Goal: Task Accomplishment & Management: Manage account settings

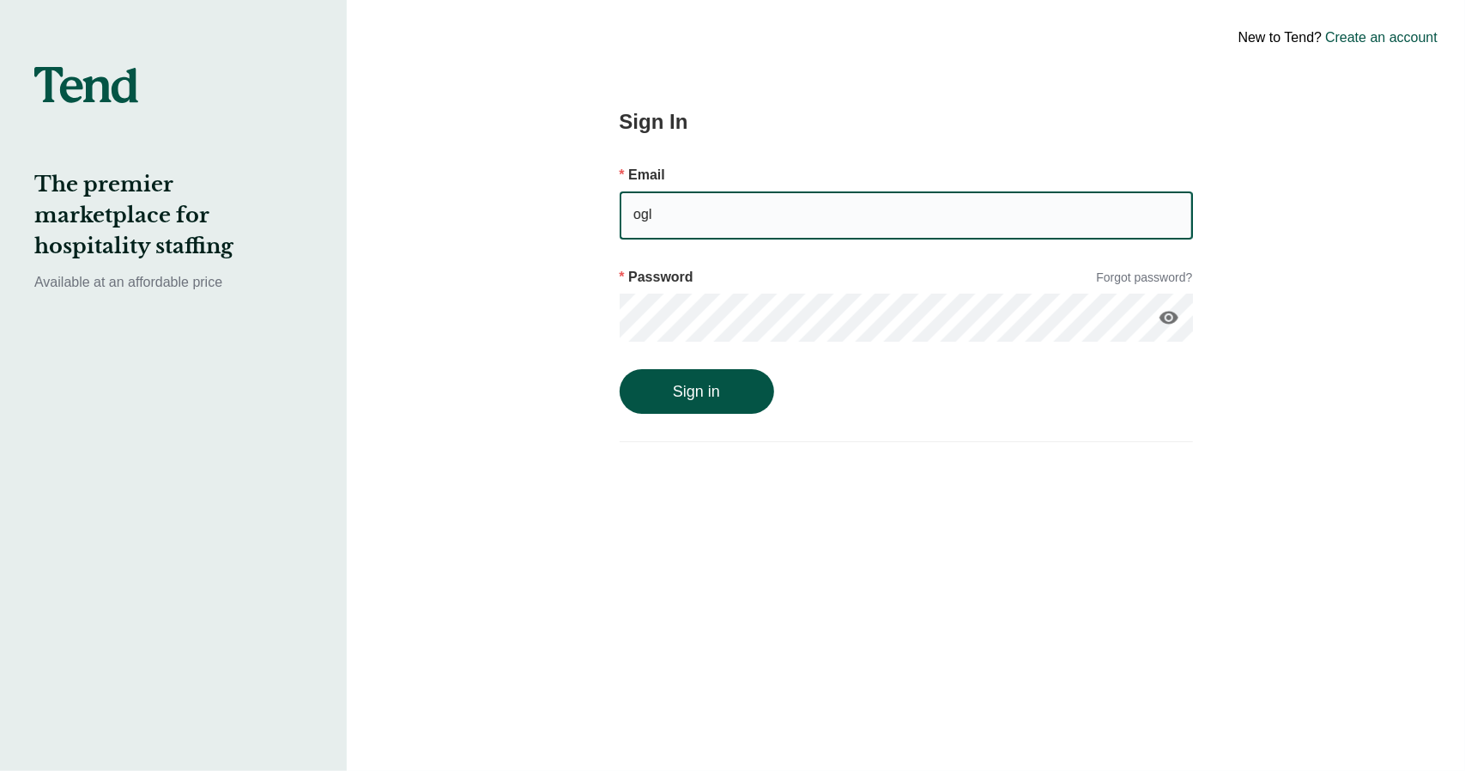
type input "[PERSON_NAME][EMAIL_ADDRESS][DOMAIN_NAME]"
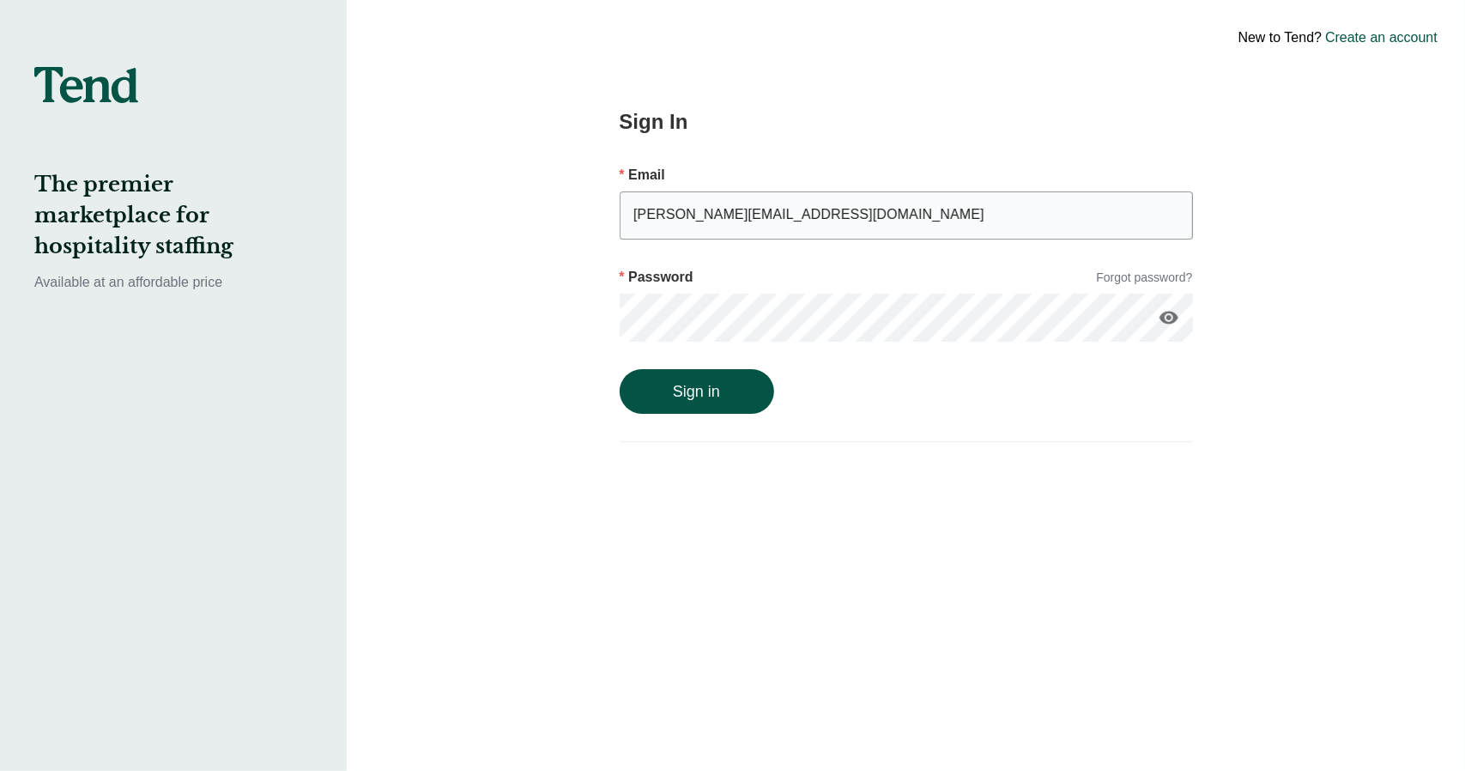
click at [620, 369] on button "Sign in" at bounding box center [697, 391] width 154 height 45
click at [1168, 316] on icon "visibility" at bounding box center [1168, 317] width 21 height 21
click at [1168, 316] on icon "visibility_off" at bounding box center [1168, 317] width 21 height 21
click at [1171, 320] on icon "visibility" at bounding box center [1168, 317] width 21 height 21
click at [1171, 320] on icon "visibility_off" at bounding box center [1168, 317] width 21 height 21
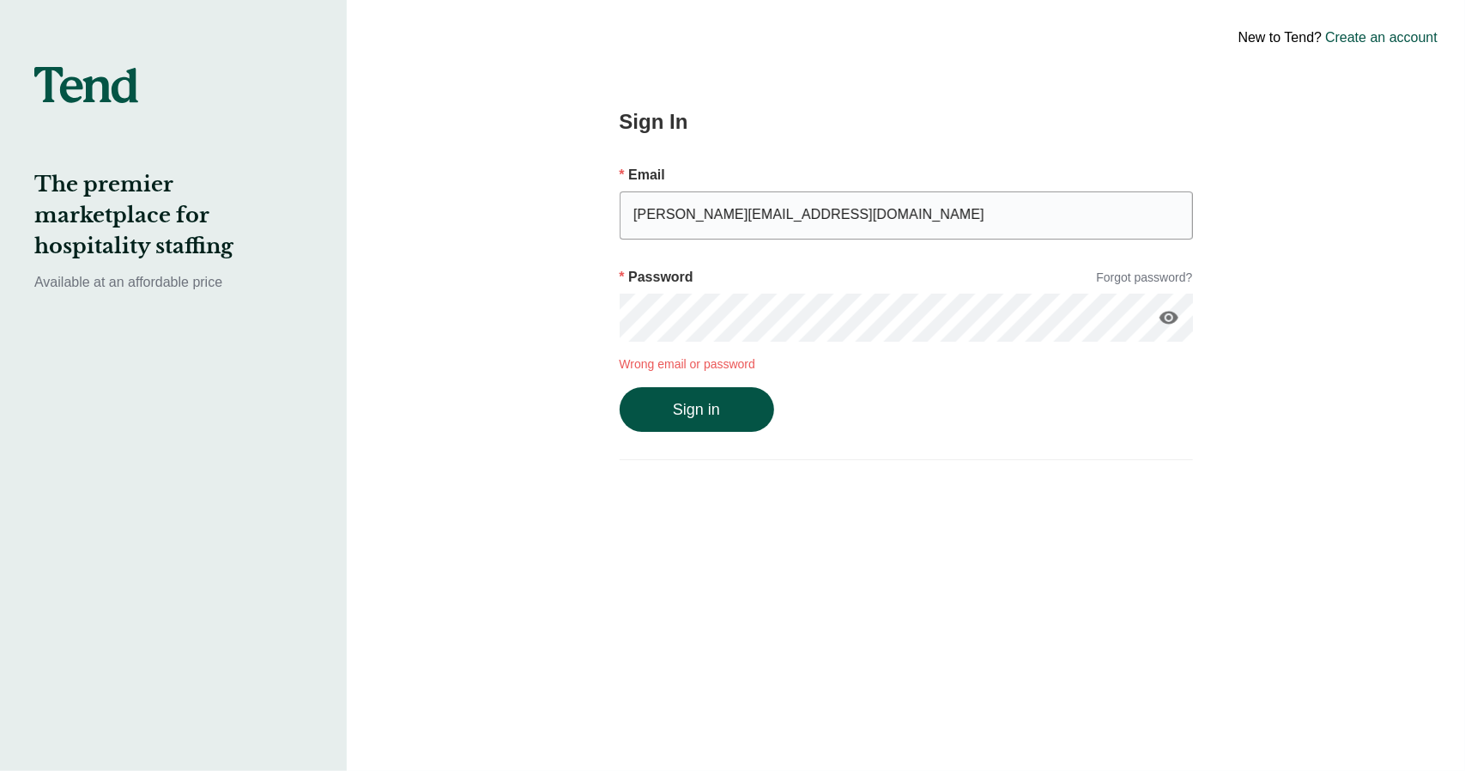
click at [1147, 283] on link "Forgot password?" at bounding box center [1144, 278] width 96 height 18
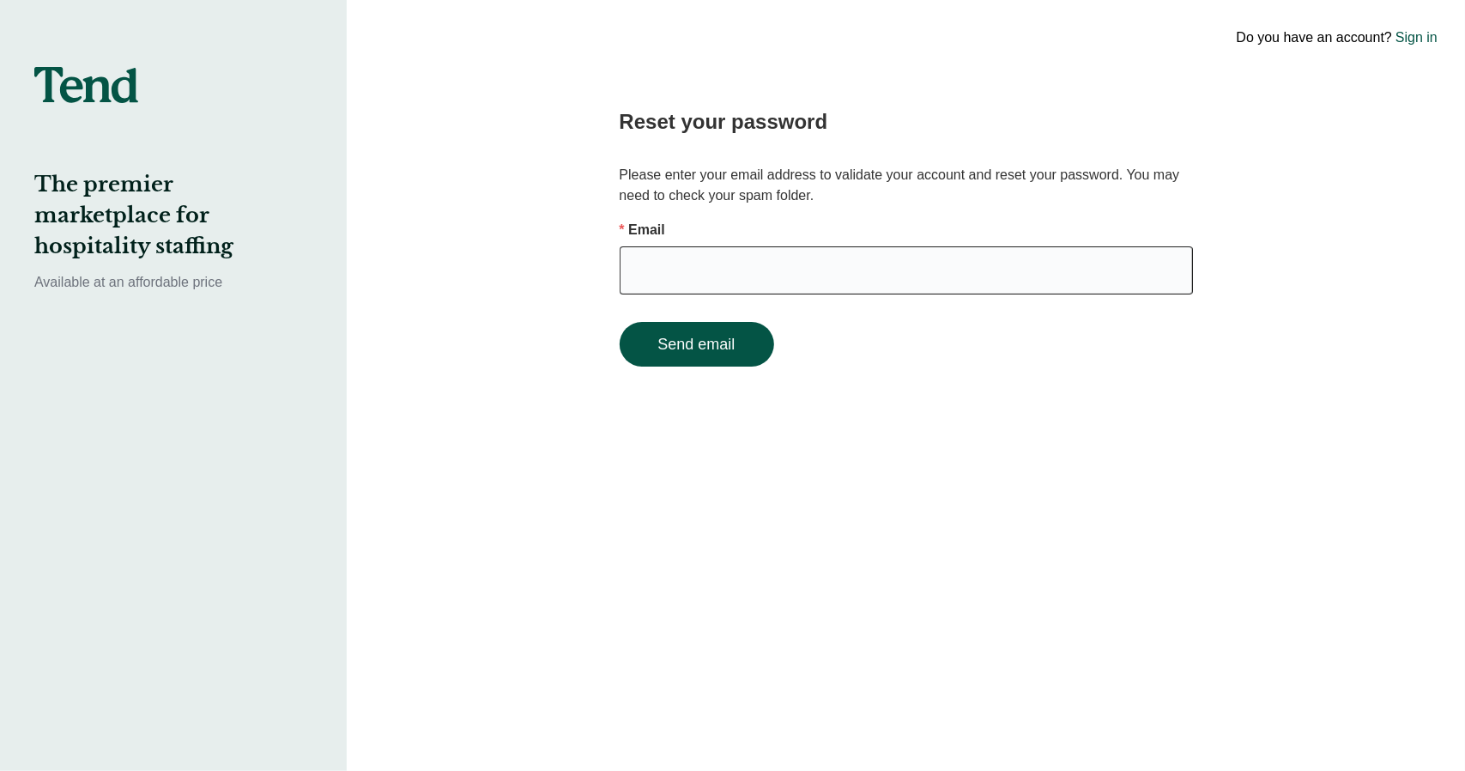
click at [795, 282] on input "email" at bounding box center [906, 270] width 573 height 48
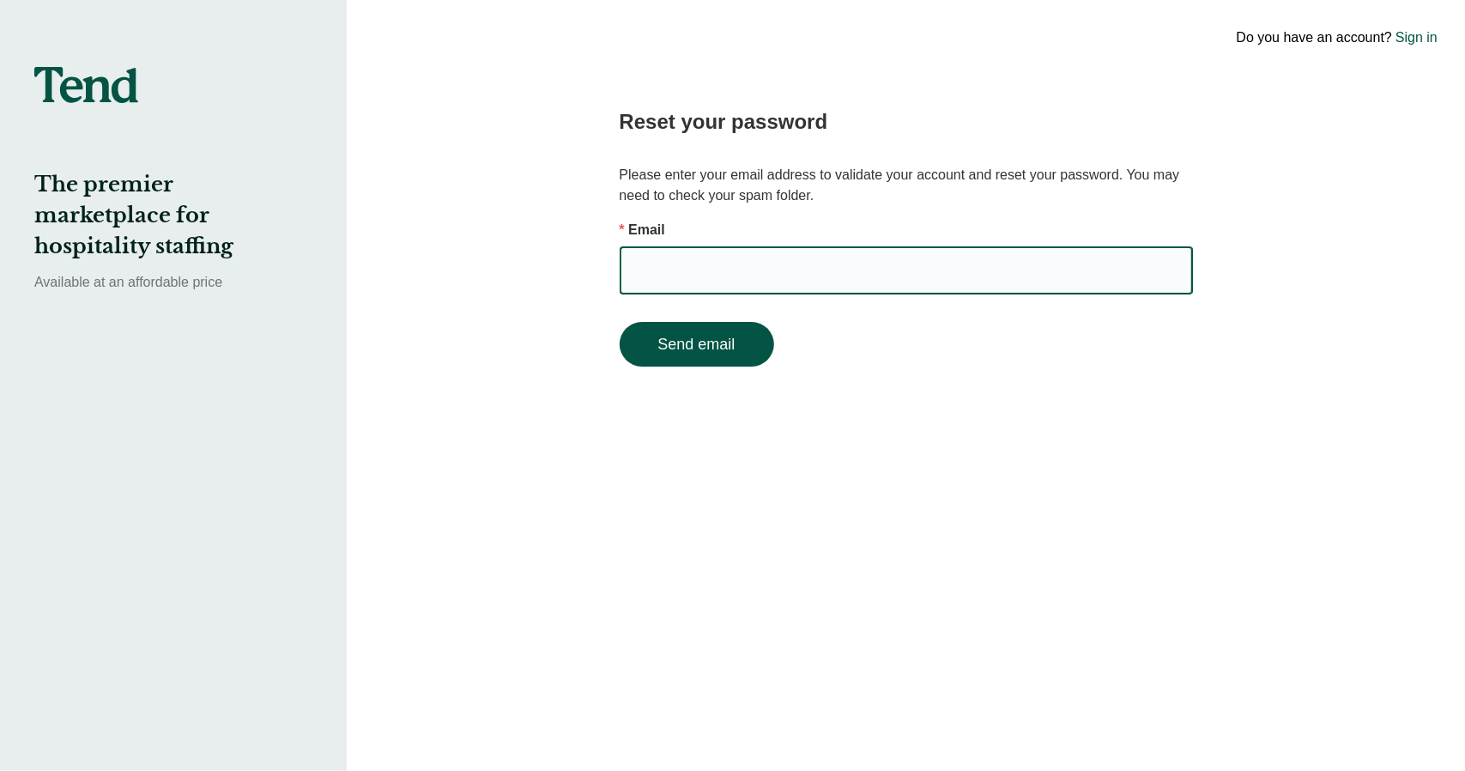
type input "[PERSON_NAME][EMAIL_ADDRESS][DOMAIN_NAME]"
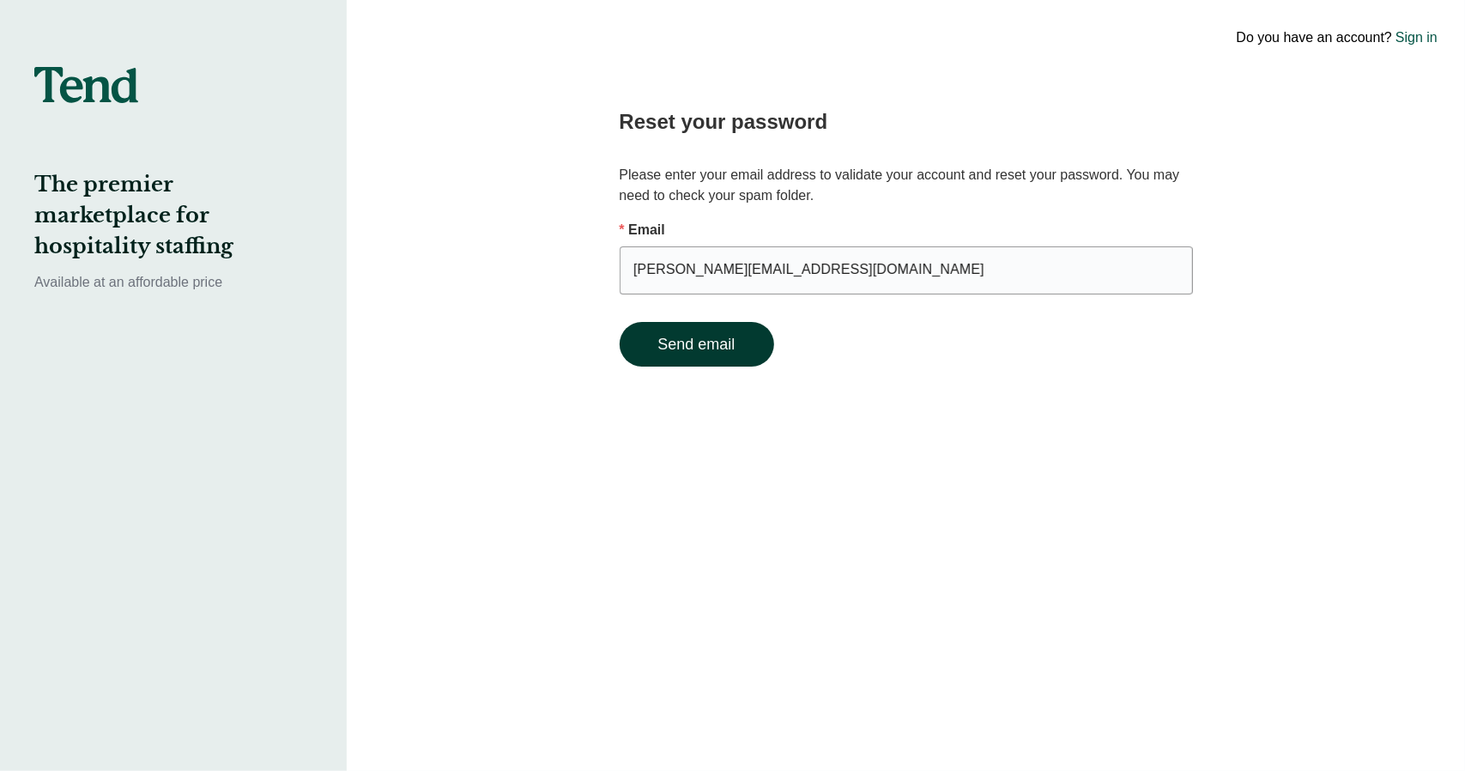
click at [644, 353] on button "Send email" at bounding box center [697, 344] width 154 height 45
